Goal: Task Accomplishment & Management: Manage account settings

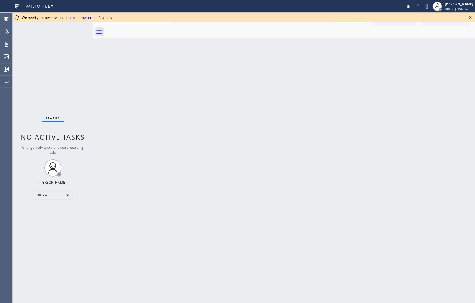
click at [472, 18] on icon at bounding box center [470, 17] width 7 height 7
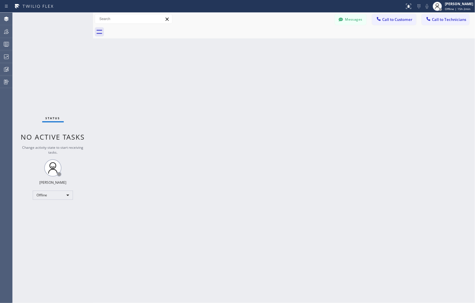
click at [457, 13] on div "Messages Call to Customer Call to Technicians Outbound call Location Search loc…" at bounding box center [284, 19] width 382 height 13
click at [456, 9] on span "Offline | 15h 2min" at bounding box center [458, 9] width 26 height 4
click at [438, 36] on button "Unavailable" at bounding box center [445, 37] width 57 height 7
click at [446, 7] on span "Unavailable | 7:15" at bounding box center [458, 9] width 26 height 4
click at [6, 57] on icon at bounding box center [6, 56] width 7 height 7
